Goal: Information Seeking & Learning: Learn about a topic

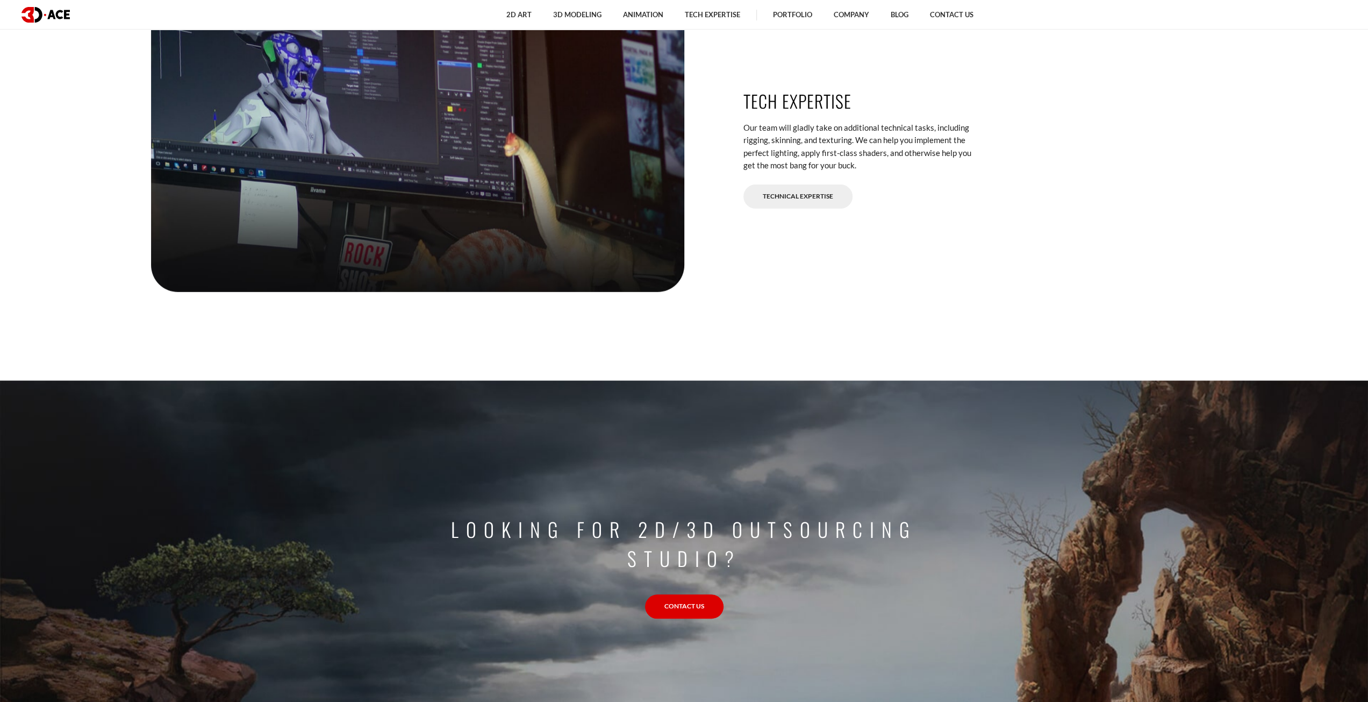
scroll to position [3549, 0]
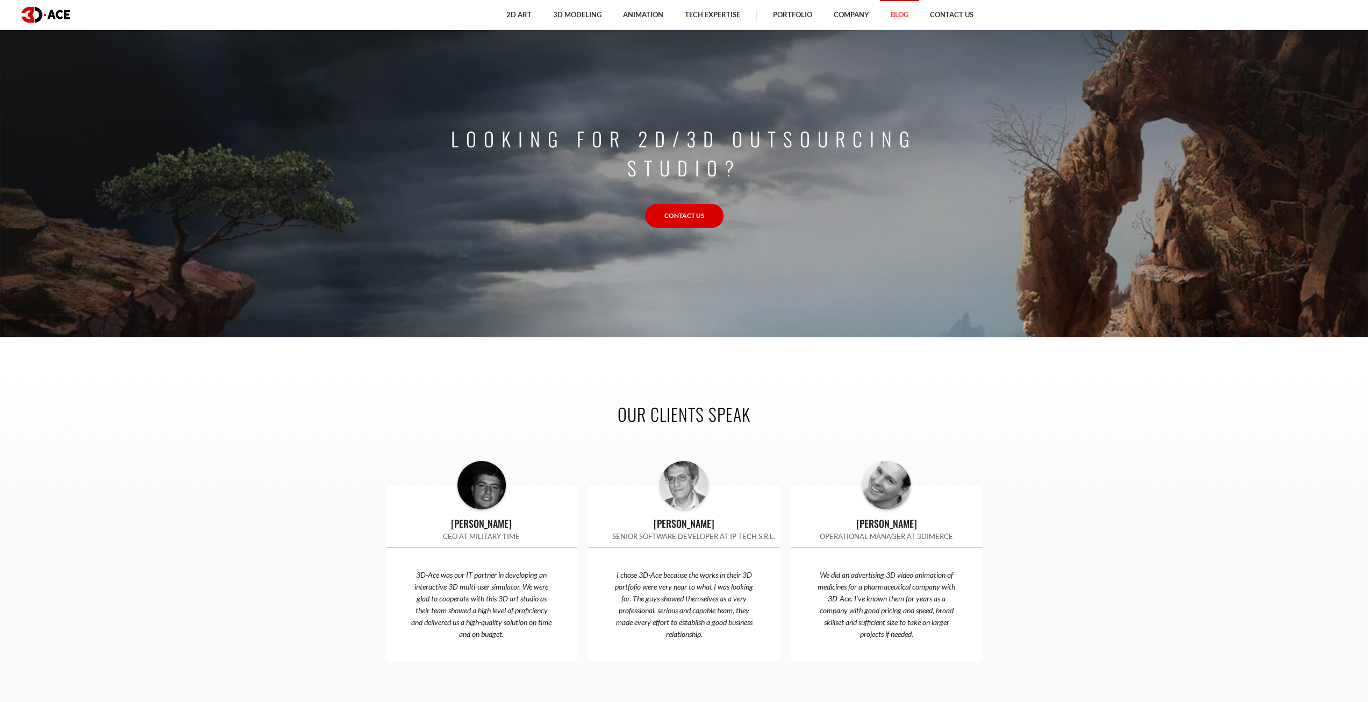
click at [893, 15] on link "Blog" at bounding box center [899, 15] width 39 height 30
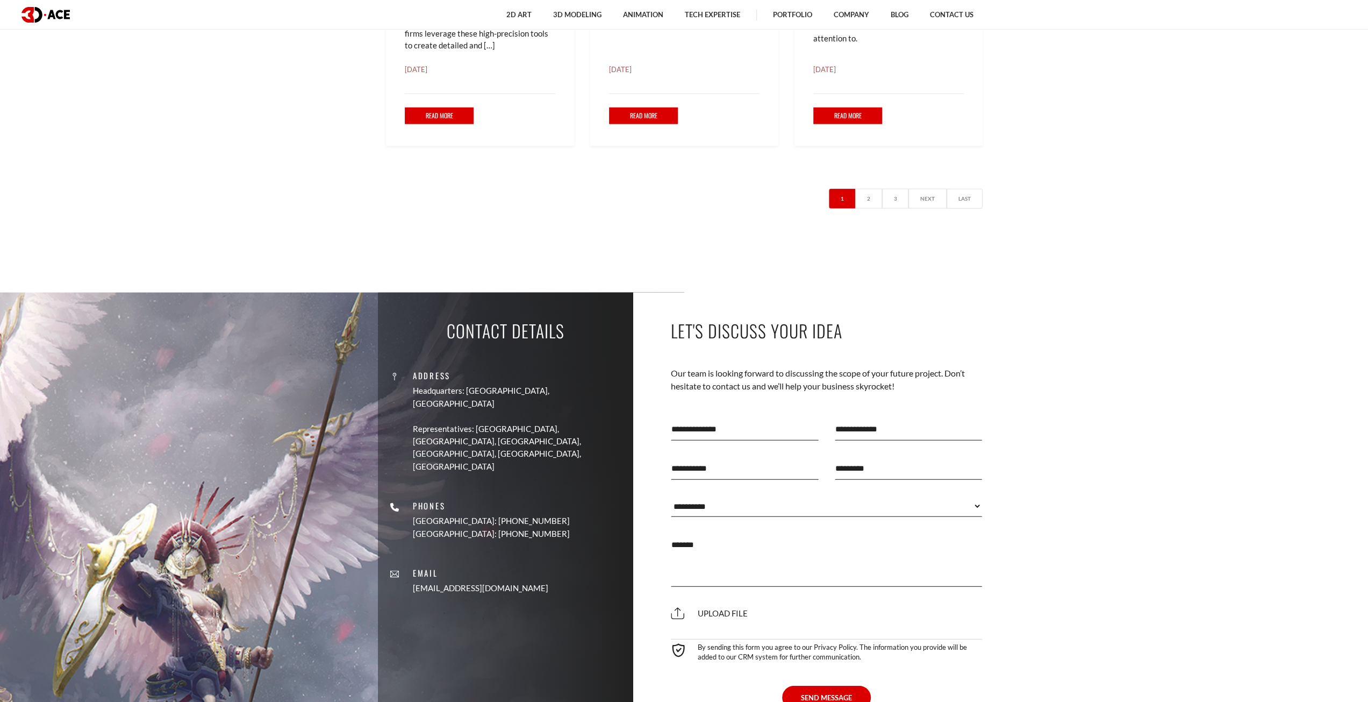
scroll to position [2149, 0]
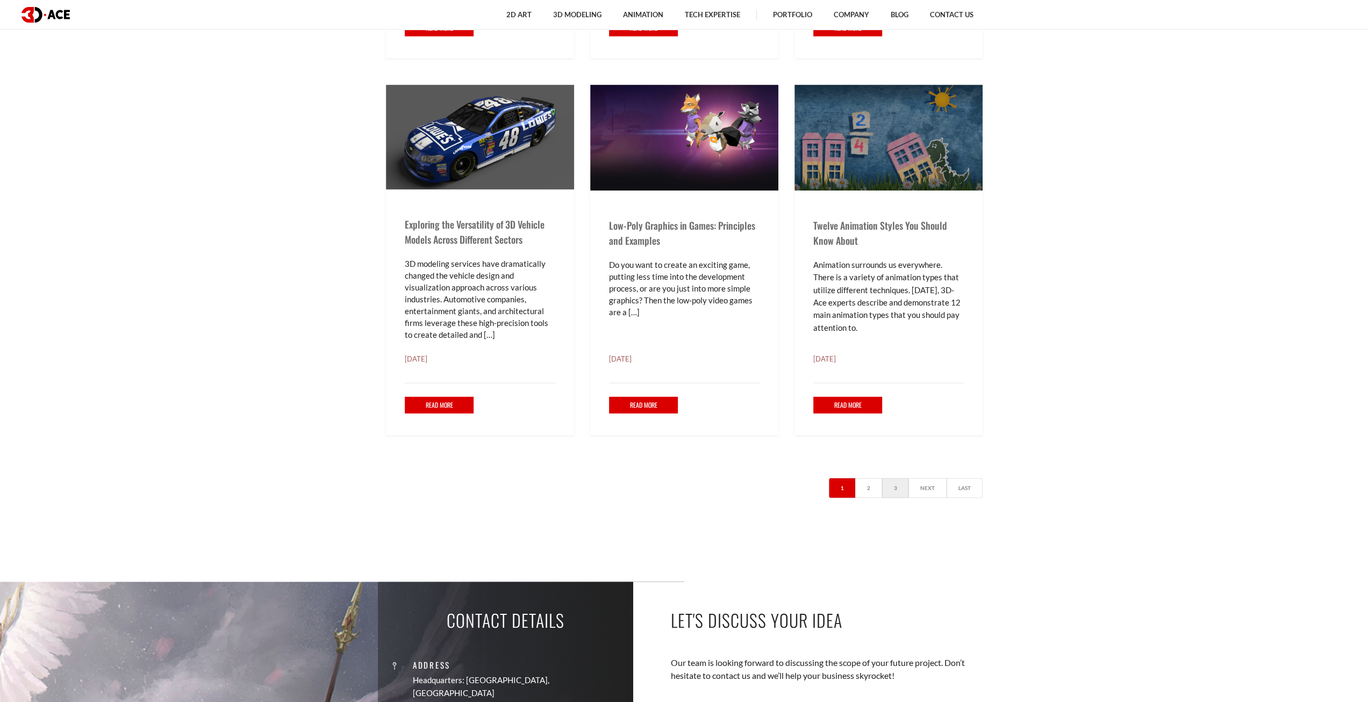
click at [899, 487] on link "3" at bounding box center [895, 488] width 27 height 20
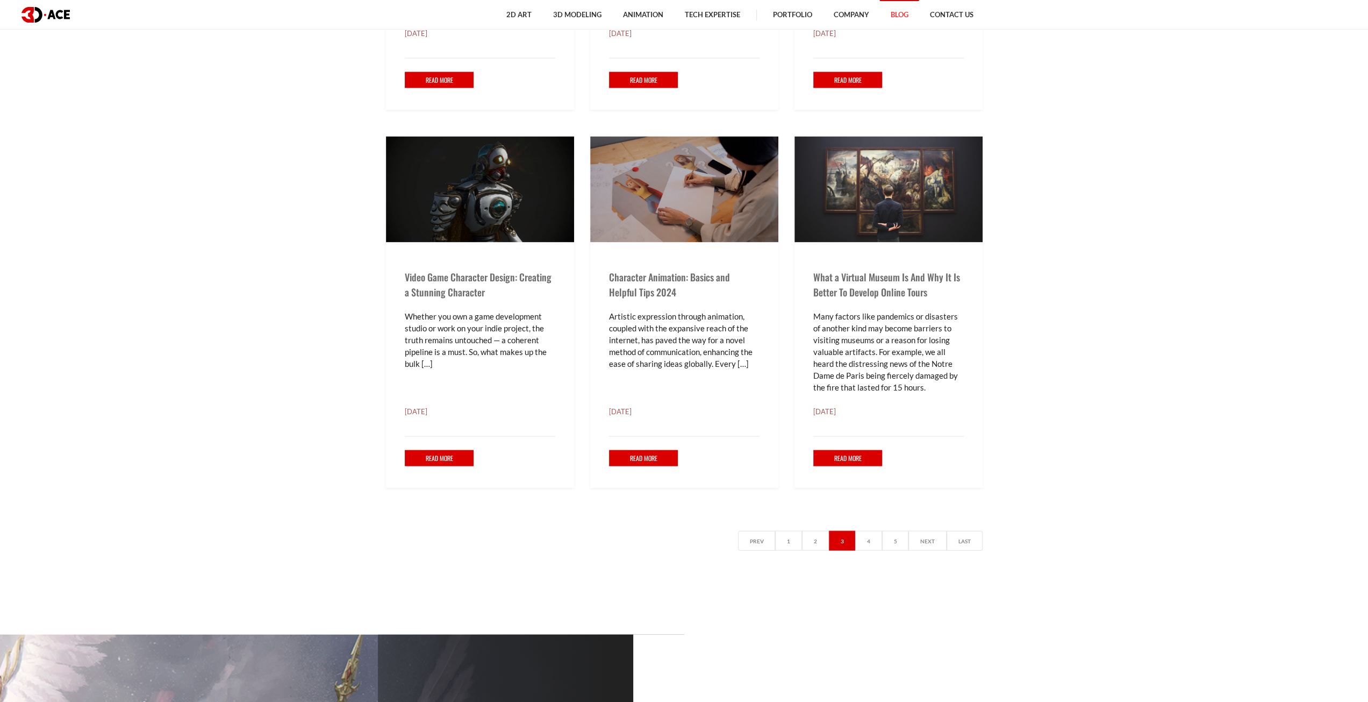
scroll to position [2097, 0]
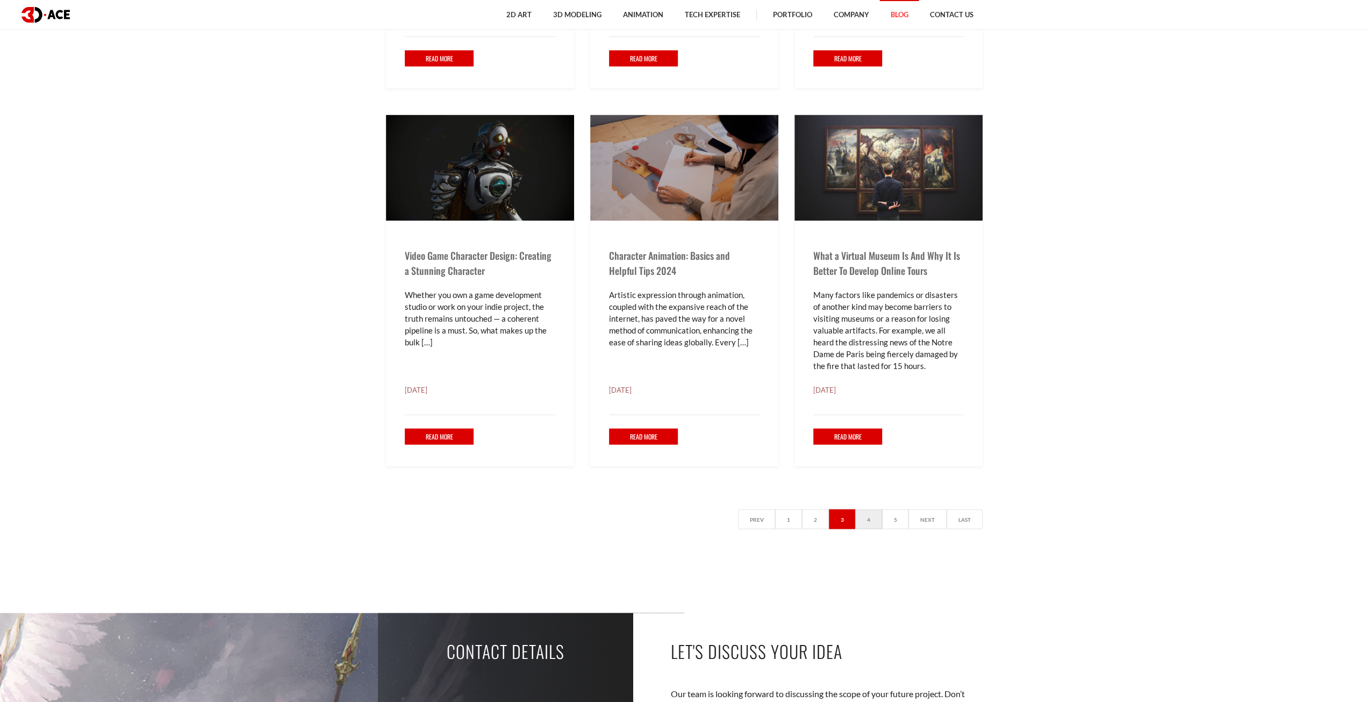
click at [858, 510] on link "4" at bounding box center [869, 519] width 27 height 20
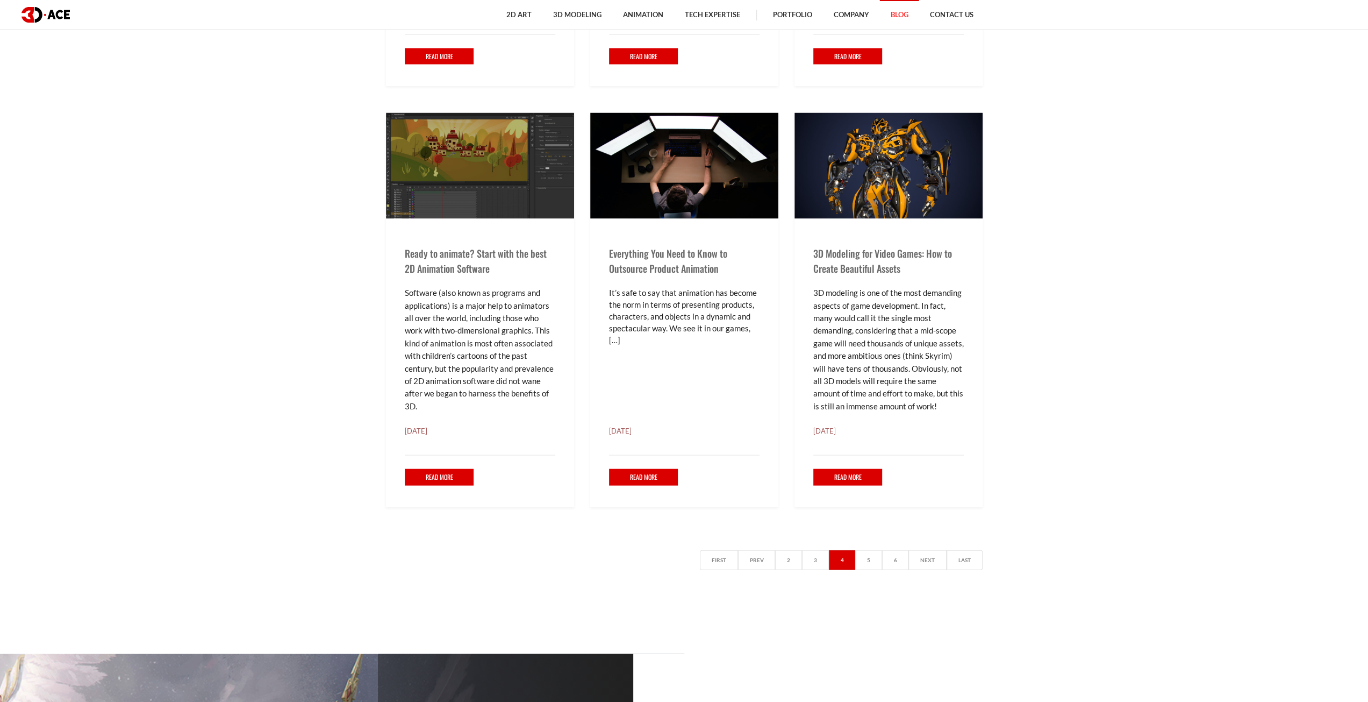
scroll to position [2258, 0]
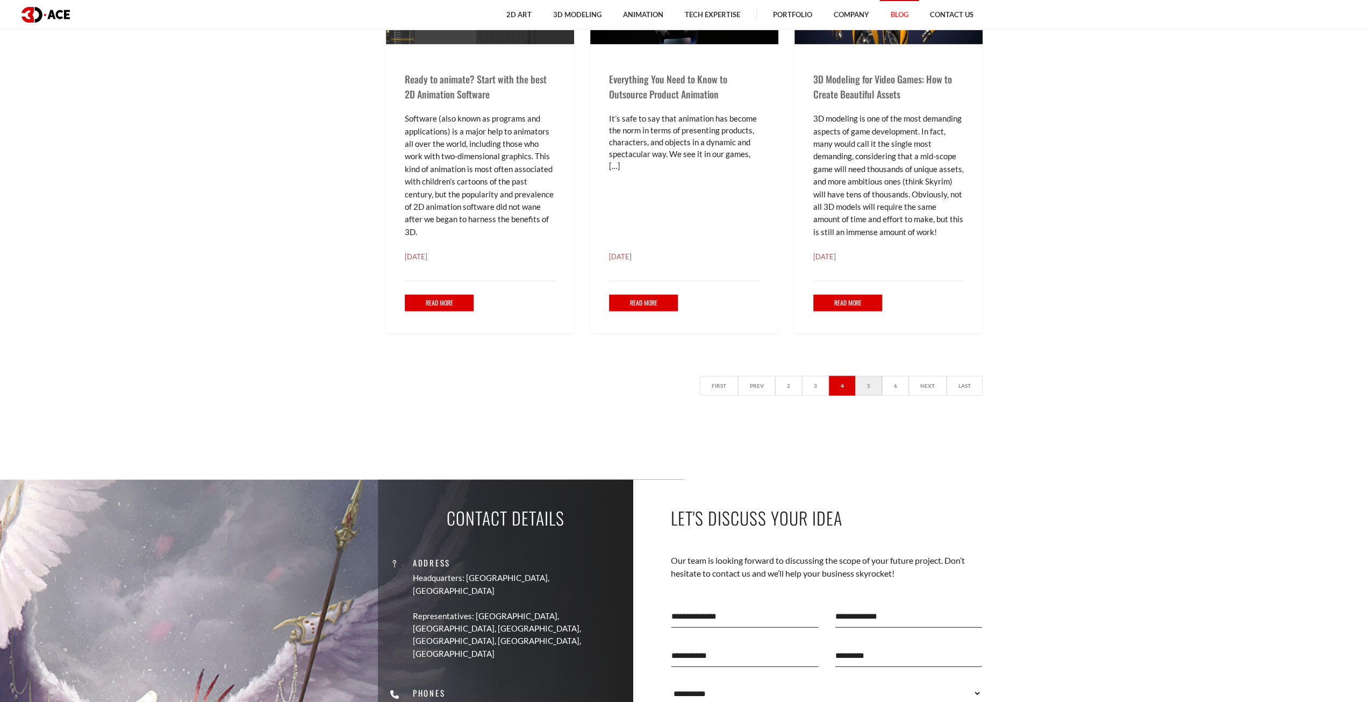
click at [869, 394] on link "5" at bounding box center [869, 386] width 27 height 20
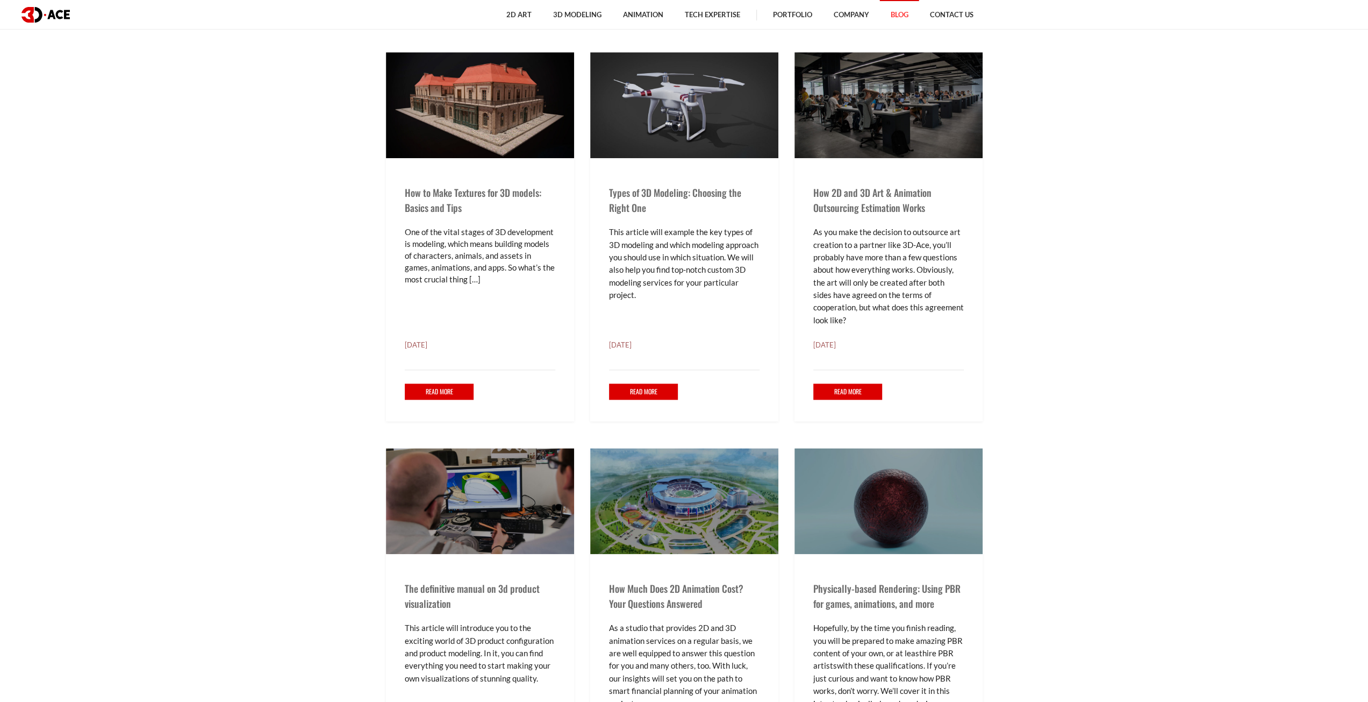
scroll to position [1129, 0]
